Goal: Navigation & Orientation: Find specific page/section

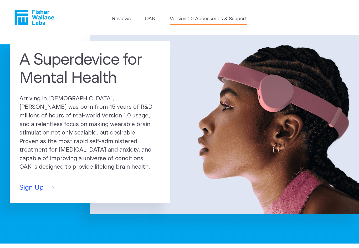
click at [183, 21] on link "Version 1.0 Accessories & Support" at bounding box center [208, 18] width 77 height 7
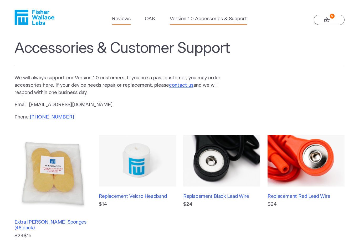
click at [118, 22] on link "Reviews" at bounding box center [121, 18] width 19 height 7
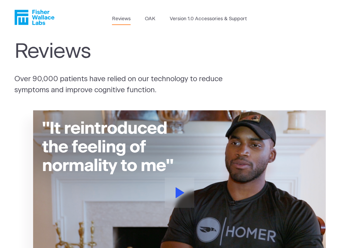
click at [36, 20] on icon "Fisher Wallace" at bounding box center [34, 17] width 40 height 15
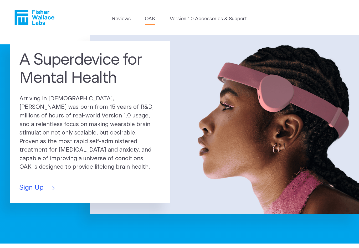
click at [149, 20] on link "OAK" at bounding box center [150, 18] width 11 height 7
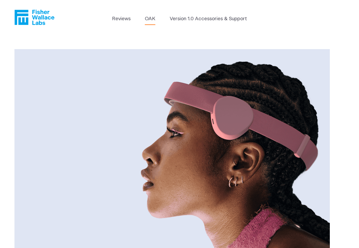
click at [23, 15] on icon "Fisher Wallace" at bounding box center [21, 17] width 14 height 15
